Goal: Communication & Community: Ask a question

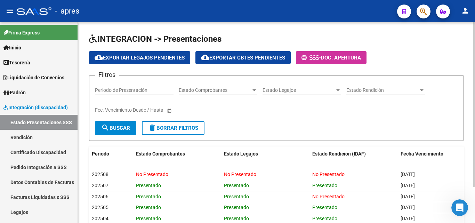
click at [133, 90] on input "Periodo de Presentación" at bounding box center [134, 90] width 79 height 6
click at [139, 90] on input "Periodo de Presentación" at bounding box center [134, 90] width 79 height 6
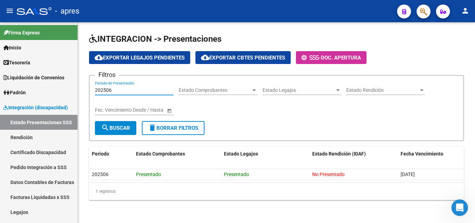
type input "202506"
click at [119, 129] on span "search Buscar" at bounding box center [115, 128] width 29 height 6
click at [376, 88] on span "Estado Rendición" at bounding box center [383, 90] width 72 height 6
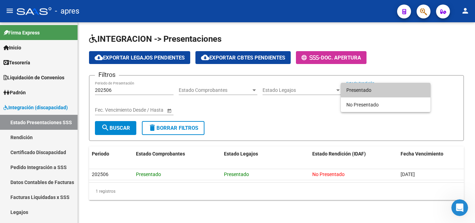
click at [254, 91] on div at bounding box center [237, 111] width 475 height 223
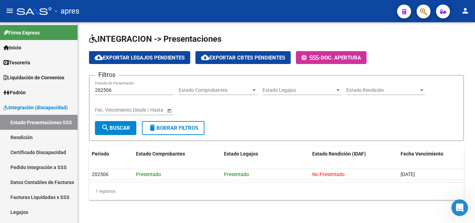
click at [337, 91] on div at bounding box center [338, 90] width 3 height 2
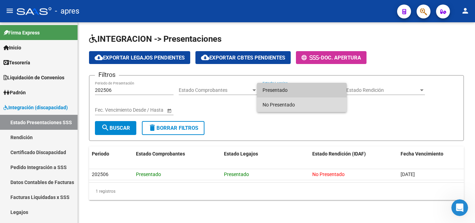
click at [315, 96] on div "Presentado No Presentado" at bounding box center [302, 97] width 90 height 29
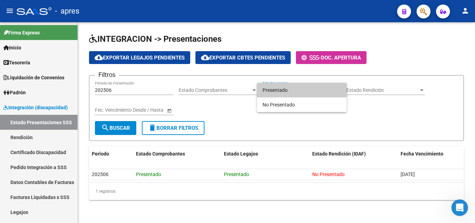
click at [385, 86] on div at bounding box center [237, 111] width 475 height 223
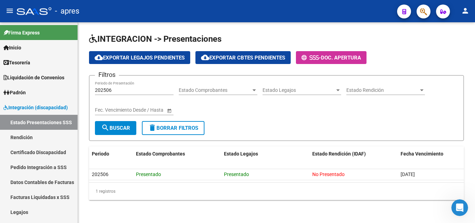
click at [385, 87] on div "Estado Rendición Estado Rendición" at bounding box center [386, 88] width 79 height 14
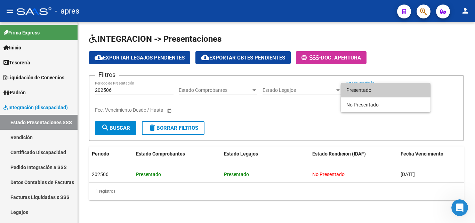
drag, startPoint x: 385, startPoint y: 87, endPoint x: 292, endPoint y: 100, distance: 93.2
click at [383, 87] on span "Presentado" at bounding box center [386, 90] width 79 height 15
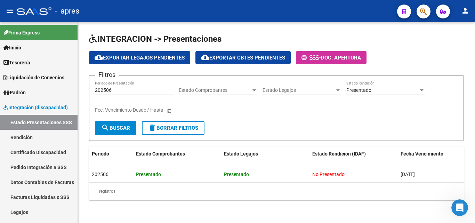
drag, startPoint x: 291, startPoint y: 101, endPoint x: 246, endPoint y: 120, distance: 48.8
click at [290, 101] on div "Estado Legajos Estado Legajos" at bounding box center [302, 91] width 79 height 20
click at [222, 89] on span "Estado Comprobantes" at bounding box center [215, 90] width 72 height 6
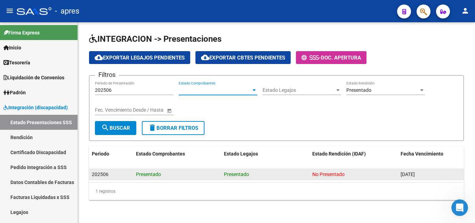
click at [251, 167] on datatable-header "Periodo Estado Comprobantes Estado Legajos Estado Rendición (IDAF) Fecha Vencim…" at bounding box center [276, 158] width 375 height 23
click at [100, 176] on span "202506" at bounding box center [100, 175] width 17 height 6
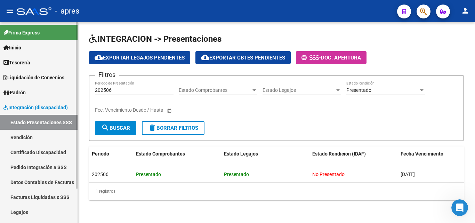
click at [30, 139] on link "Rendición" at bounding box center [39, 137] width 78 height 15
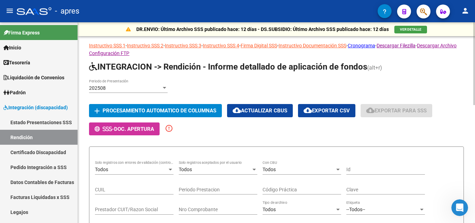
click at [158, 85] on div "202508" at bounding box center [125, 88] width 72 height 6
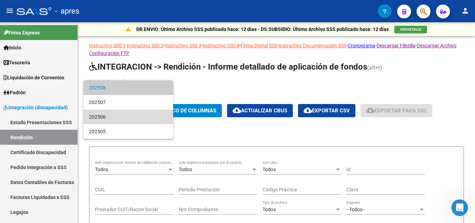
click at [107, 114] on span "202506" at bounding box center [128, 117] width 79 height 15
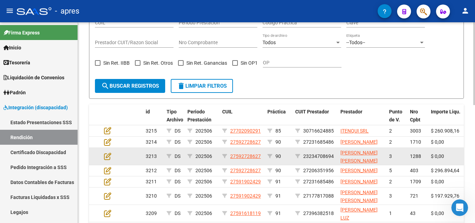
scroll to position [174, 0]
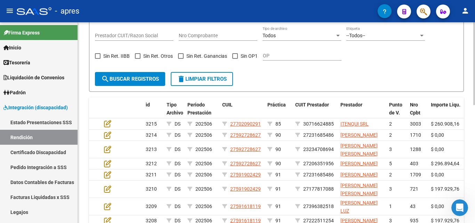
click at [148, 79] on span "search Buscar registros" at bounding box center [130, 79] width 58 height 6
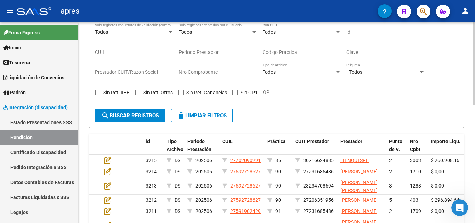
scroll to position [104, 0]
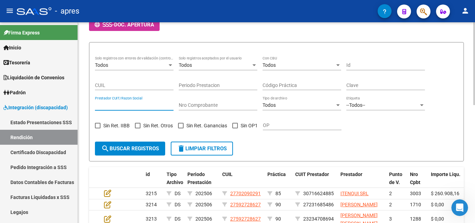
click at [138, 104] on input "Prestador CUIT/Razon Social" at bounding box center [134, 105] width 79 height 6
paste input "84597333381"
type input "84597333381"
drag, startPoint x: 13, startPoint y: 86, endPoint x: 0, endPoint y: 84, distance: 13.0
click at [0, 84] on mat-sidenav-container "Firma Express Inicio Calendario SSS Instructivos Contacto OS Tesorería Extracto…" at bounding box center [237, 122] width 475 height 201
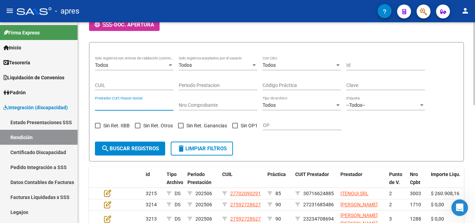
click at [368, 66] on input "Id" at bounding box center [386, 65] width 79 height 6
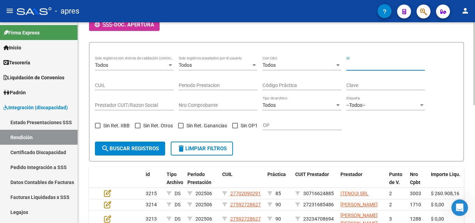
paste input "84597333381"
type input "84597333381"
click at [131, 140] on form "Todos Solo registros con errores de validación (control 623 instructivo de rend…" at bounding box center [276, 102] width 375 height 120
click at [131, 144] on button "search Buscar registros" at bounding box center [130, 149] width 70 height 14
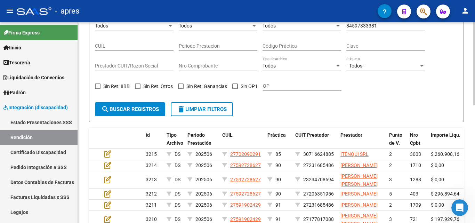
scroll to position [146, 0]
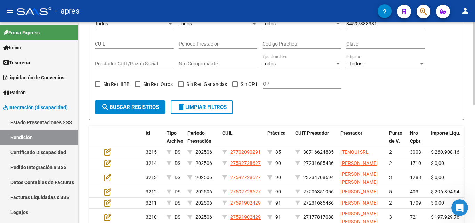
click at [151, 109] on span "search Buscar registros" at bounding box center [130, 107] width 58 height 6
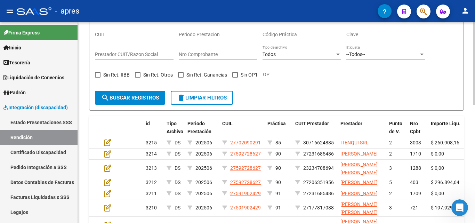
scroll to position [76, 0]
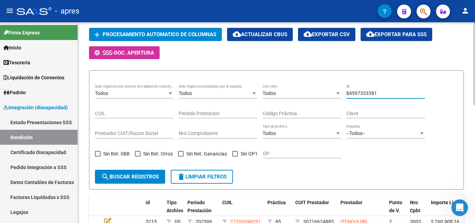
drag, startPoint x: 389, startPoint y: 92, endPoint x: 323, endPoint y: 92, distance: 65.8
click at [323, 92] on div "Todos Solo registros con errores de validación (control 623 instructivo de rend…" at bounding box center [276, 125] width 363 height 80
click at [146, 110] on div "CUIL" at bounding box center [134, 111] width 79 height 14
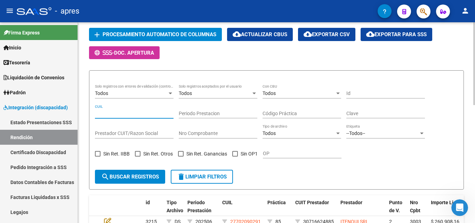
paste input "20538906272"
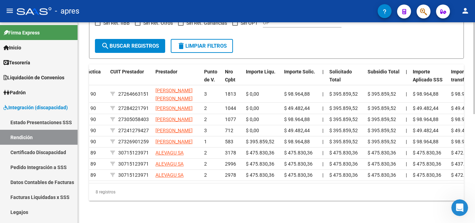
scroll to position [0, 179]
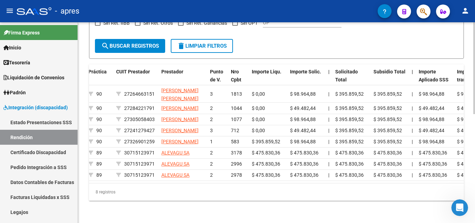
type input "20538906272"
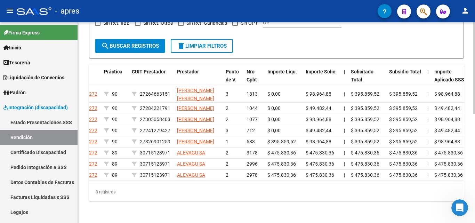
scroll to position [134, 0]
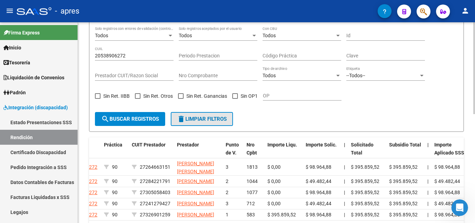
click at [198, 119] on span "delete Limpiar filtros" at bounding box center [202, 119] width 50 height 6
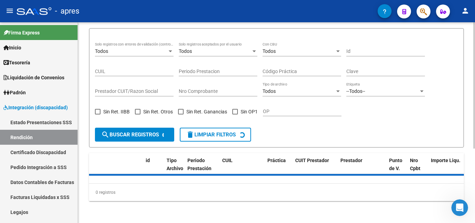
click at [133, 92] on input "Prestador CUIT/Razon Social" at bounding box center [134, 91] width 79 height 6
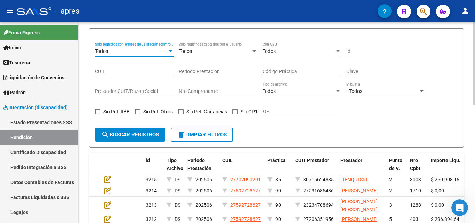
click at [162, 50] on div "Todos" at bounding box center [131, 51] width 72 height 6
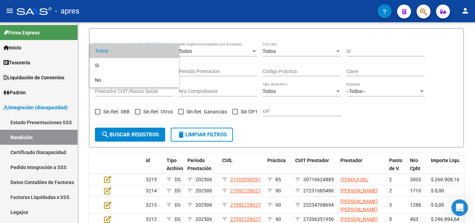
click at [245, 39] on div at bounding box center [237, 111] width 475 height 223
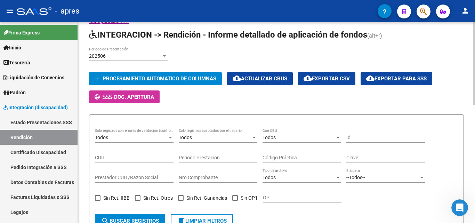
scroll to position [49, 0]
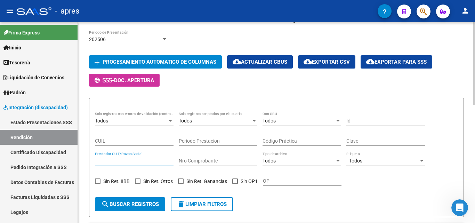
click at [116, 161] on input "Prestador CUIT/Razon Social" at bounding box center [134, 161] width 79 height 6
paste input "84597333382"
type input "84597333382"
drag, startPoint x: 142, startPoint y: 162, endPoint x: 54, endPoint y: 163, distance: 88.4
click at [59, 163] on mat-sidenav-container "Firma Express Inicio Calendario SSS Instructivos Contacto OS Tesorería Extracto…" at bounding box center [237, 122] width 475 height 201
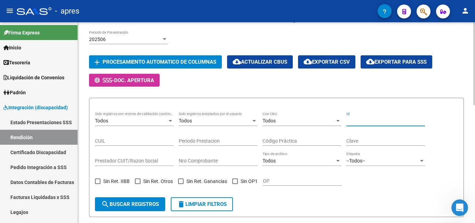
drag, startPoint x: 393, startPoint y: 123, endPoint x: 309, endPoint y: 110, distance: 84.5
click at [309, 110] on form "Todos Solo registros con errores de validación (control 623 instructivo de rend…" at bounding box center [276, 158] width 375 height 120
paste input "84597333382"
type input "84597333382"
click at [143, 202] on span "search Buscar registros" at bounding box center [130, 204] width 58 height 6
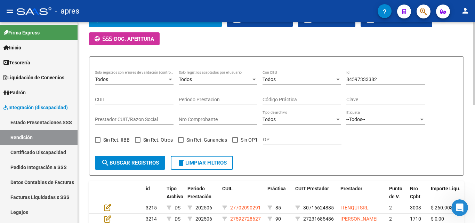
scroll to position [76, 0]
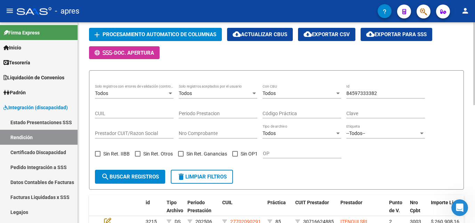
click at [222, 134] on input "Nro Comprobante" at bounding box center [218, 134] width 79 height 6
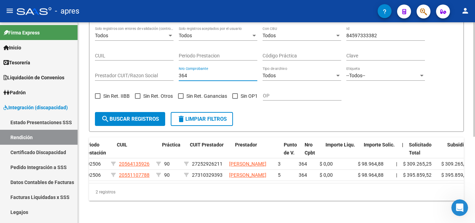
scroll to position [0, 105]
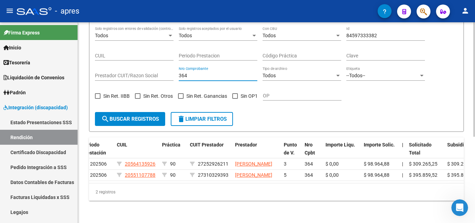
type input "364"
click at [193, 116] on span "delete Limpiar filtros" at bounding box center [202, 119] width 50 height 6
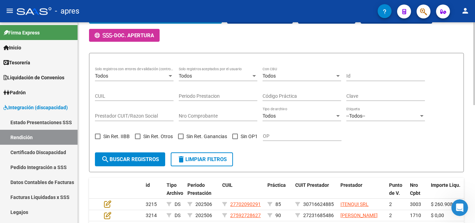
scroll to position [104, 0]
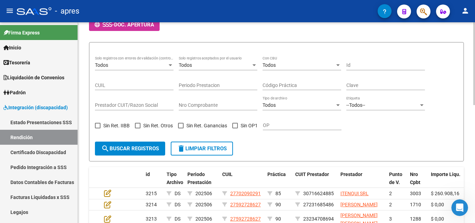
click at [376, 63] on input "Id" at bounding box center [386, 65] width 79 height 6
click at [125, 102] on input "Prestador CUIT/Razon Social" at bounding box center [134, 105] width 79 height 6
paste input "30715942247"
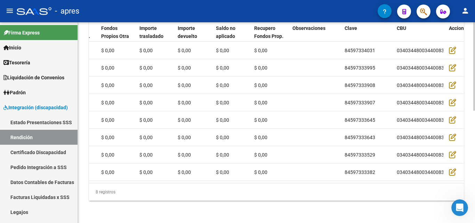
scroll to position [0, 771]
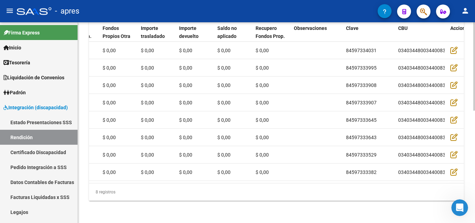
type input "30715942247"
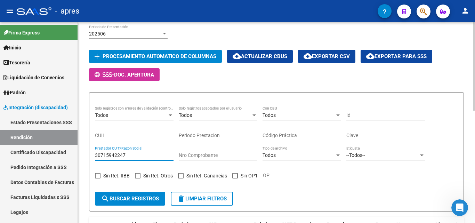
scroll to position [47, 0]
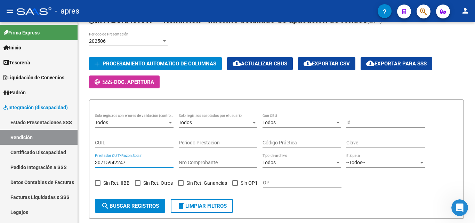
drag, startPoint x: 129, startPoint y: 161, endPoint x: 78, endPoint y: 162, distance: 51.9
click at [78, 162] on mat-sidenav-container "Firma Express Inicio Calendario SSS Instructivos Contacto OS Tesorería Extracto…" at bounding box center [237, 122] width 475 height 201
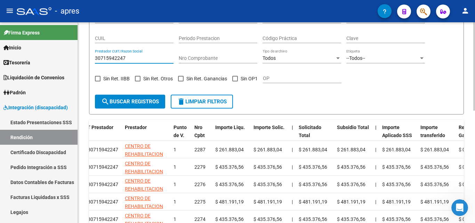
scroll to position [82, 0]
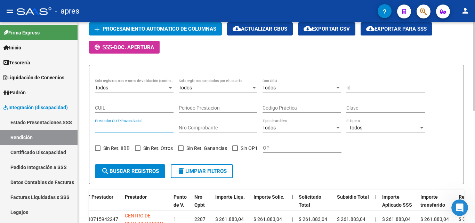
click at [204, 129] on input "Nro Comprobante" at bounding box center [218, 128] width 79 height 6
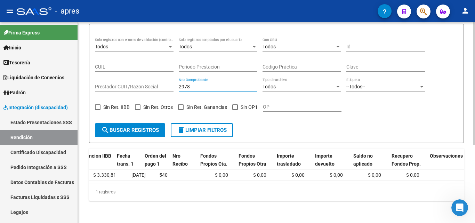
scroll to position [0, 568]
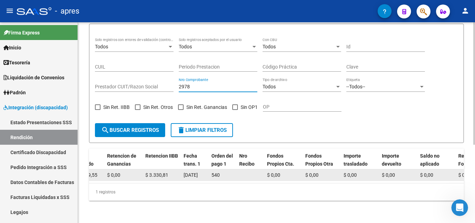
click at [303, 174] on datatable-body-cell "$ 0,00" at bounding box center [322, 175] width 38 height 11
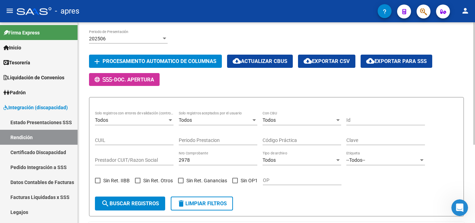
scroll to position [0, 0]
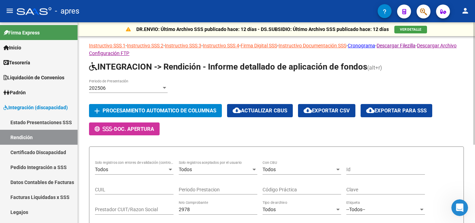
click at [134, 80] on div "202506 Periodo de Presentación" at bounding box center [128, 86] width 79 height 14
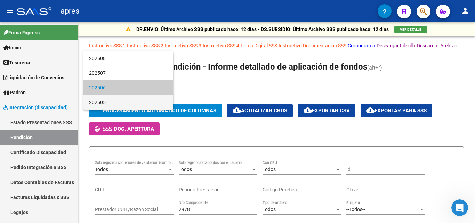
click at [109, 102] on span "202505" at bounding box center [128, 102] width 79 height 15
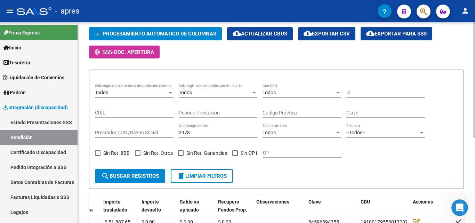
scroll to position [104, 0]
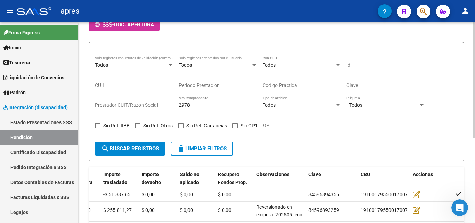
click at [138, 149] on span "search Buscar registros" at bounding box center [130, 149] width 58 height 6
drag, startPoint x: 204, startPoint y: 105, endPoint x: 174, endPoint y: 104, distance: 30.3
click at [174, 104] on div "Todos Solo registros con errores de validación (control 623 instructivo de rend…" at bounding box center [276, 96] width 363 height 80
type input "540"
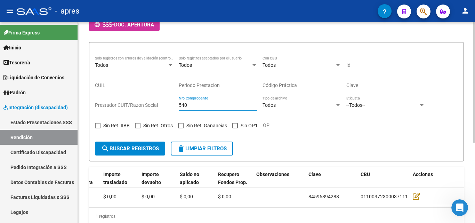
drag, startPoint x: 189, startPoint y: 107, endPoint x: 146, endPoint y: 105, distance: 43.5
click at [146, 105] on div "Todos Solo registros con errores de validación (control 623 instructivo de rend…" at bounding box center [276, 96] width 363 height 80
drag, startPoint x: 291, startPoint y: 127, endPoint x: 277, endPoint y: 122, distance: 14.7
click at [288, 124] on input "OP" at bounding box center [302, 126] width 79 height 6
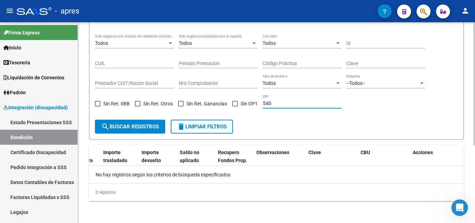
scroll to position [57, 0]
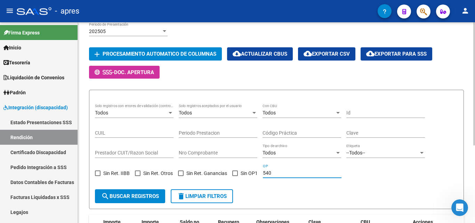
type input "540"
click at [140, 195] on span "search Buscar registros" at bounding box center [130, 196] width 58 height 6
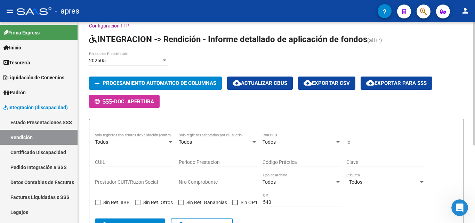
scroll to position [22, 0]
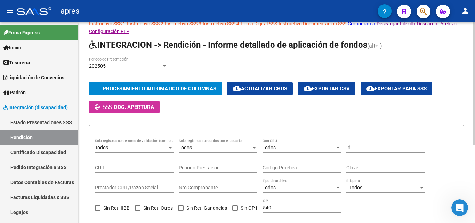
click at [155, 65] on div "202505" at bounding box center [125, 66] width 72 height 6
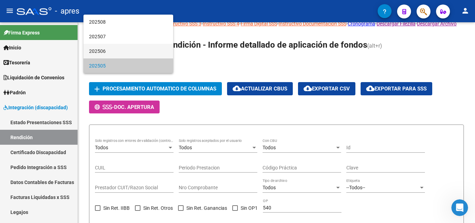
click at [128, 50] on span "202506" at bounding box center [128, 51] width 79 height 15
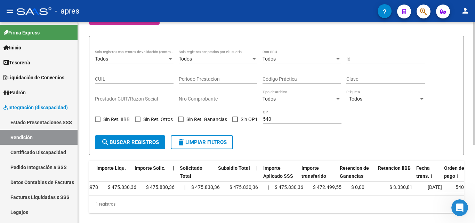
scroll to position [0, 337]
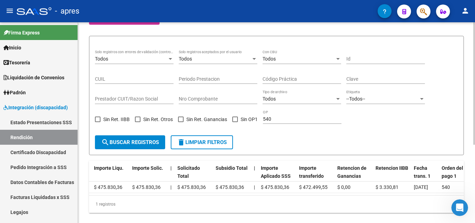
click at [143, 195] on datatable-body "2480 DS 202503 20538906272 89 30715123971 ALEVAGU SA 2 2978 $ 475.830,36 $ 475.…" at bounding box center [276, 188] width 375 height 13
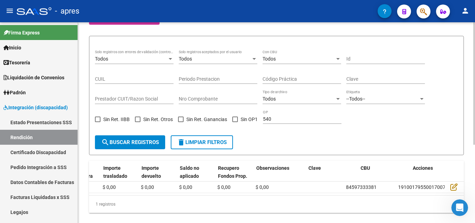
scroll to position [0, 808]
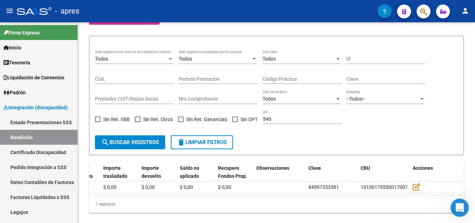
click at [460, 205] on icon "Abrir Intercom Messenger" at bounding box center [459, 207] width 5 height 6
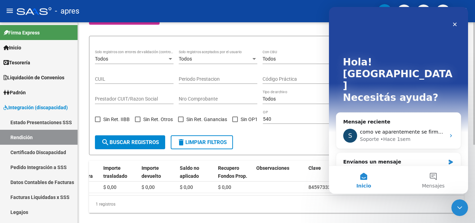
scroll to position [0, 0]
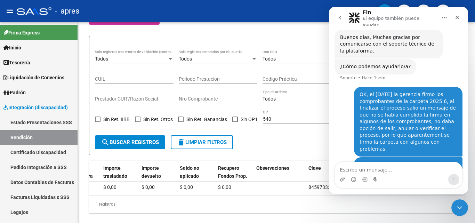
scroll to position [236, 0]
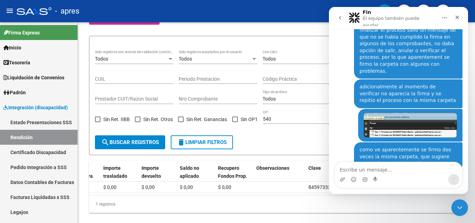
drag, startPoint x: 340, startPoint y: 15, endPoint x: 342, endPoint y: 20, distance: 5.0
click at [340, 16] on icon "go back" at bounding box center [341, 18] width 6 height 6
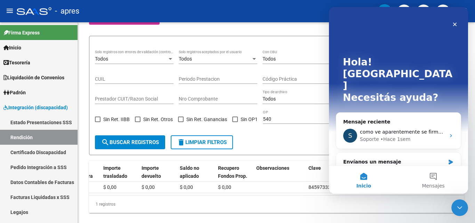
scroll to position [0, 0]
click at [412, 153] on div "Envíanos un mensaje" at bounding box center [399, 162] width 125 height 18
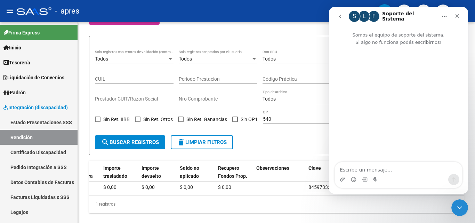
click at [372, 167] on textarea "Escribe un mensaje..." at bounding box center [398, 168] width 127 height 12
type textarea "S"
type textarea "n"
type textarea "b"
type textarea "s"
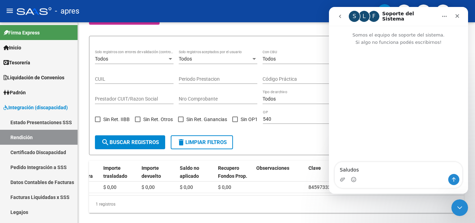
type textarea "Saludos"
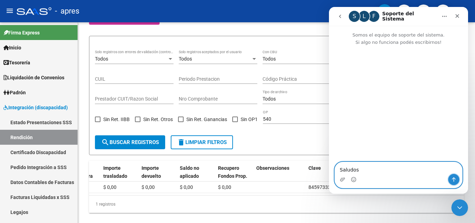
click at [455, 182] on icon "Enviar un mensaje…" at bounding box center [454, 180] width 6 height 6
type textarea "nece"
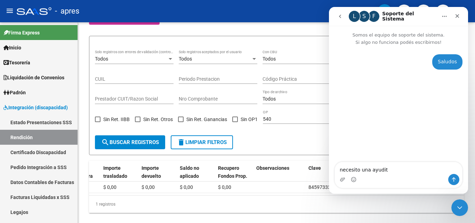
type textarea "necesito una ayudita"
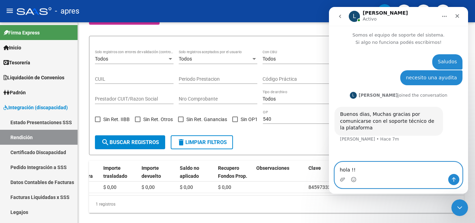
type textarea "hola !!!"
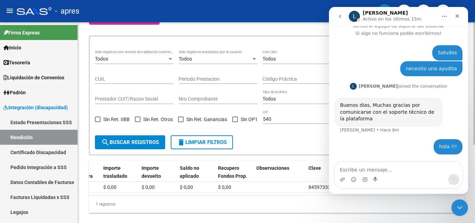
click at [252, 213] on div "1 registros" at bounding box center [276, 204] width 375 height 17
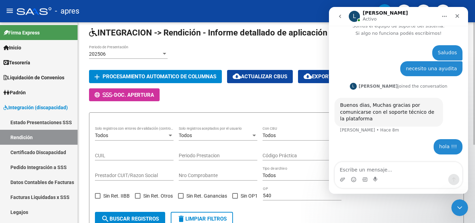
scroll to position [23, 0]
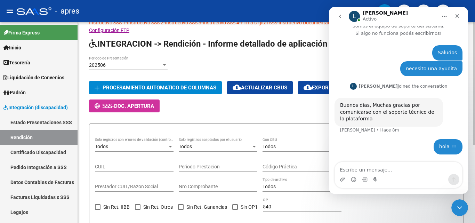
click at [475, 50] on div at bounding box center [475, 98] width 2 height 123
click at [378, 205] on div "Todos Solo registros con errores de validación (control 623 instructivo de rend…" at bounding box center [276, 178] width 363 height 80
drag, startPoint x: 456, startPoint y: 208, endPoint x: 904, endPoint y: 414, distance: 492.7
click at [456, 209] on icon "Cerrar Intercom Messenger" at bounding box center [459, 207] width 8 height 8
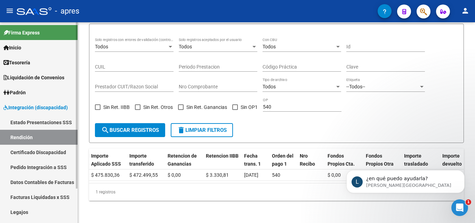
scroll to position [0, 0]
click at [394, 181] on span "¿en qué puedo ayudarla?" at bounding box center [398, 179] width 62 height 6
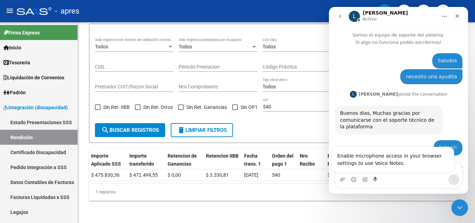
scroll to position [41, 0]
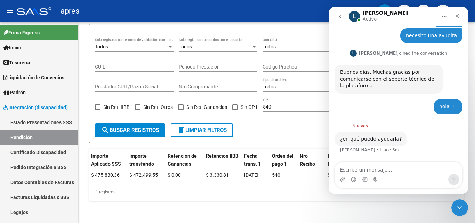
click at [394, 167] on textarea "Escribe un mensaje..." at bounding box center [398, 168] width 127 height 12
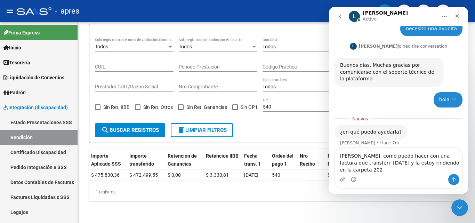
scroll to position [55, 0]
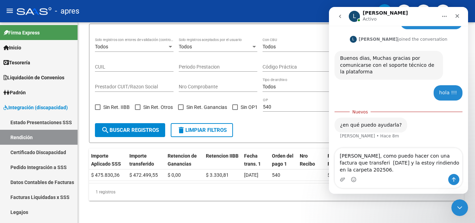
type textarea "[PERSON_NAME], como puedo hacer con una factura que transferi [DATE] y la estoy…"
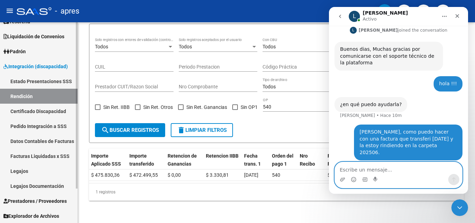
scroll to position [41, 0]
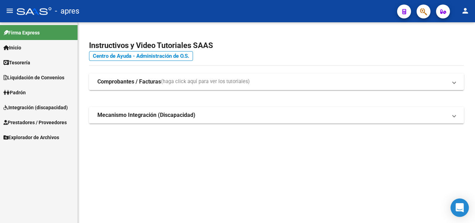
click at [460, 206] on icon "Open Intercom Messenger" at bounding box center [460, 207] width 8 height 9
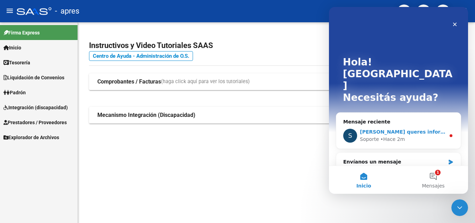
click at [404, 123] on div "S Vos queres informar en el idaf una fc ya abonada por uds y recuperar dichos f…" at bounding box center [399, 136] width 125 height 26
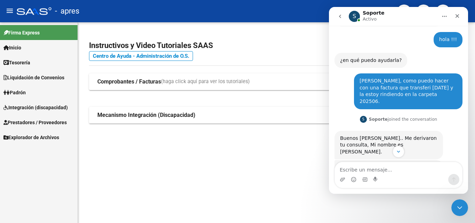
scroll to position [137, 0]
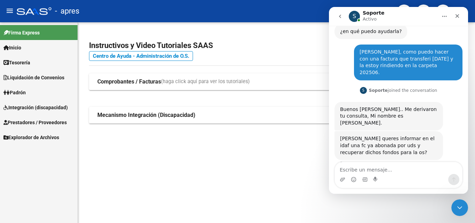
click at [369, 163] on textarea "Escribe un mensaje..." at bounding box center [398, 168] width 127 height 12
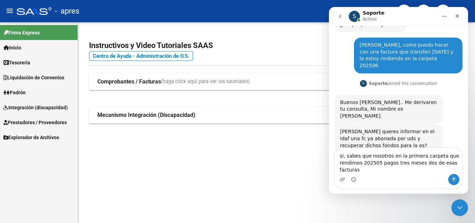
scroll to position [151, 0]
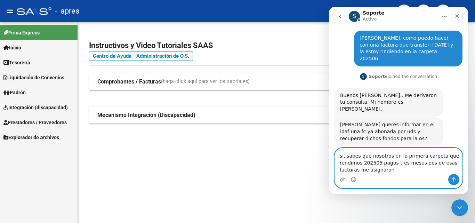
click at [396, 171] on textarea "si, sabes que nosotros en la primera carpeta que rendimos 202505 pagos tres mes…" at bounding box center [398, 161] width 127 height 26
click at [401, 172] on textarea "si, sabes que nosotros en la primera carpeta que rendimos 202505 pagos tres mes…" at bounding box center [398, 161] width 127 height 26
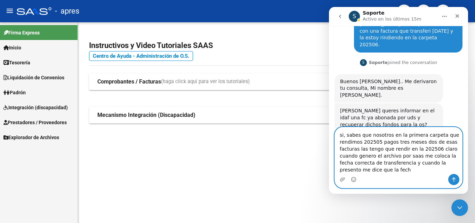
scroll to position [172, 0]
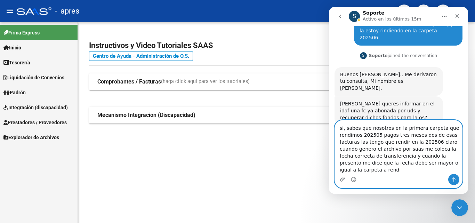
type textarea "si, sabes que nosotros en la primera carpeta que rendimos 202505 pagos tres mes…"
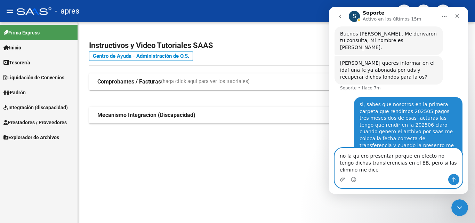
scroll to position [220, 0]
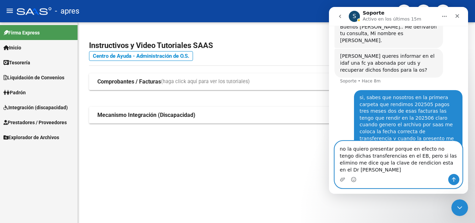
type textarea "no la quiero presentar porque en efecto no tengo dichas transferencias en el EB…"
click at [452, 176] on button "Enviar un mensaje…" at bounding box center [454, 179] width 11 height 11
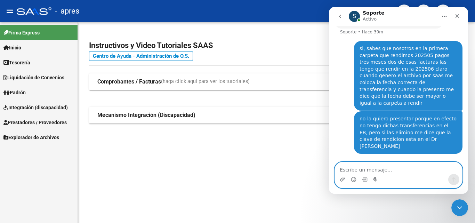
scroll to position [242, 0]
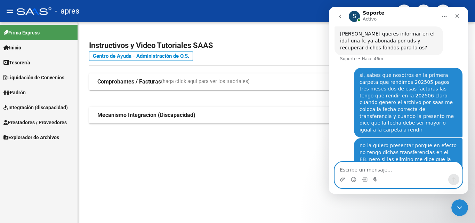
click at [374, 167] on textarea "Escribe un mensaje..." at bounding box center [398, 168] width 127 height 12
type textarea "???"
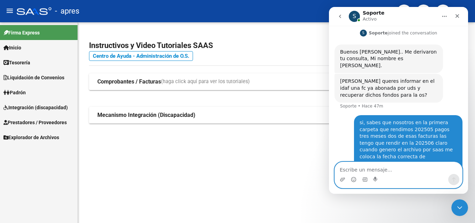
scroll to position [188, 0]
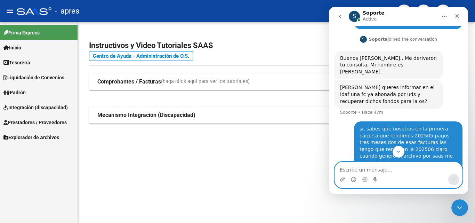
click at [348, 171] on textarea "Escribe un mensaje..." at bounding box center [398, 168] width 127 height 12
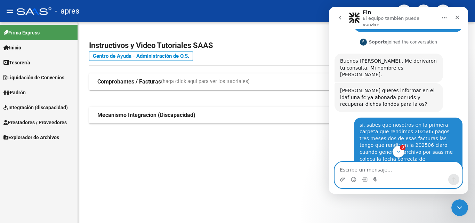
scroll to position [383, 0]
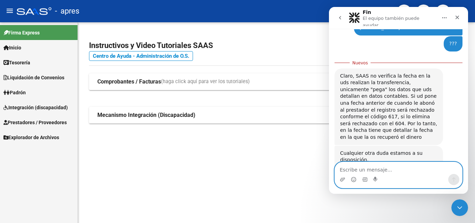
click at [376, 169] on textarea "Escribe un mensaje..." at bounding box center [398, 168] width 127 height 12
type textarea "P"
type textarea "Perfecto!!! mil gracias"
click at [455, 180] on icon "Enviar un mensaje…" at bounding box center [454, 180] width 6 height 6
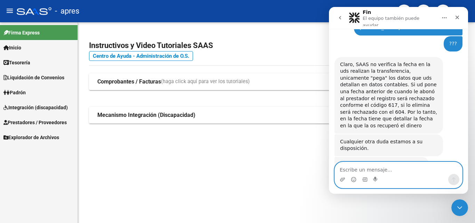
scroll to position [392, 0]
